Goal: Submit feedback/report problem

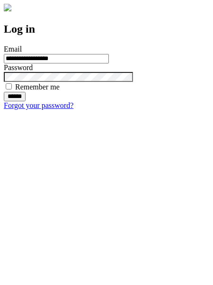
click at [26, 101] on input "******" at bounding box center [15, 96] width 22 height 9
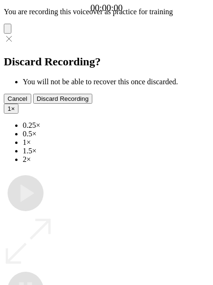
type input "**********"
